Goal: Transaction & Acquisition: Purchase product/service

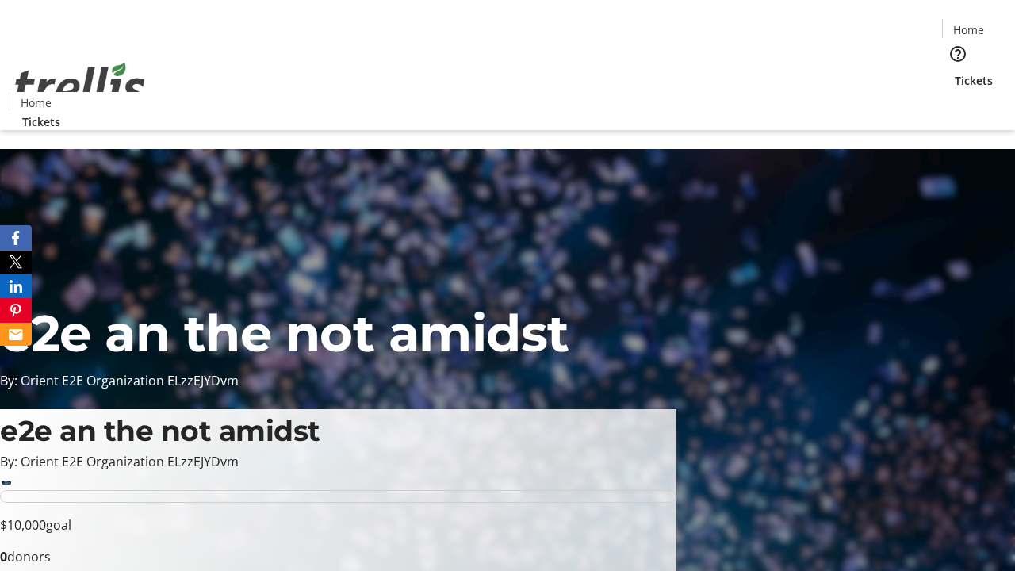
click at [955, 72] on span "Tickets" at bounding box center [974, 80] width 38 height 17
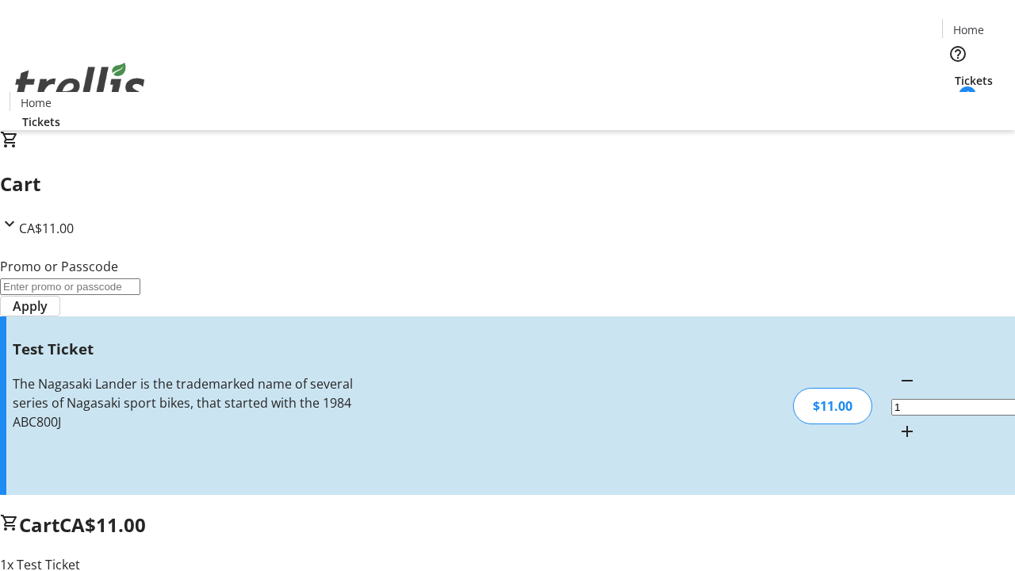
type input "UNLOCK"
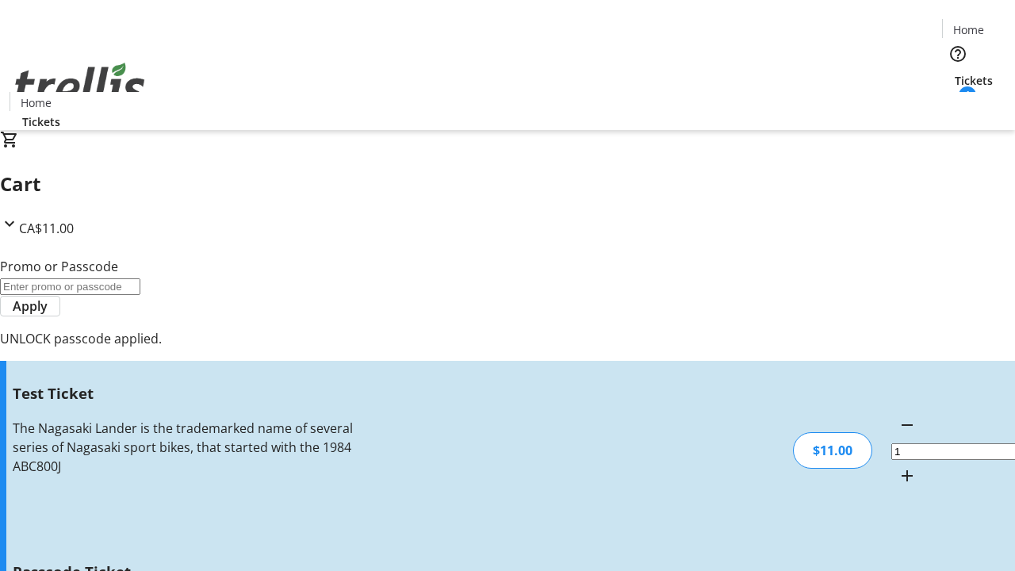
type input "5"
